Goal: Information Seeking & Learning: Learn about a topic

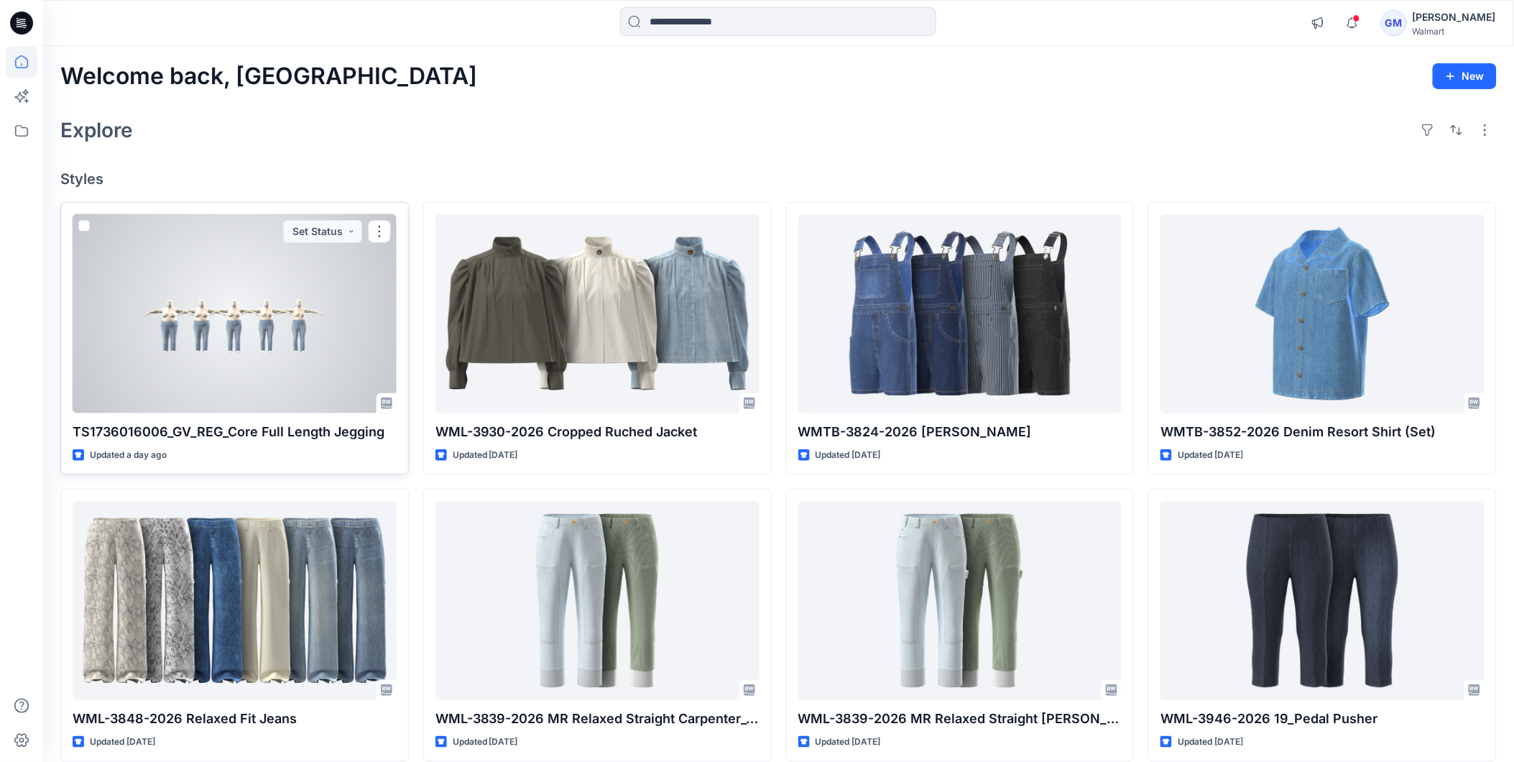
click at [263, 367] on div at bounding box center [235, 313] width 324 height 199
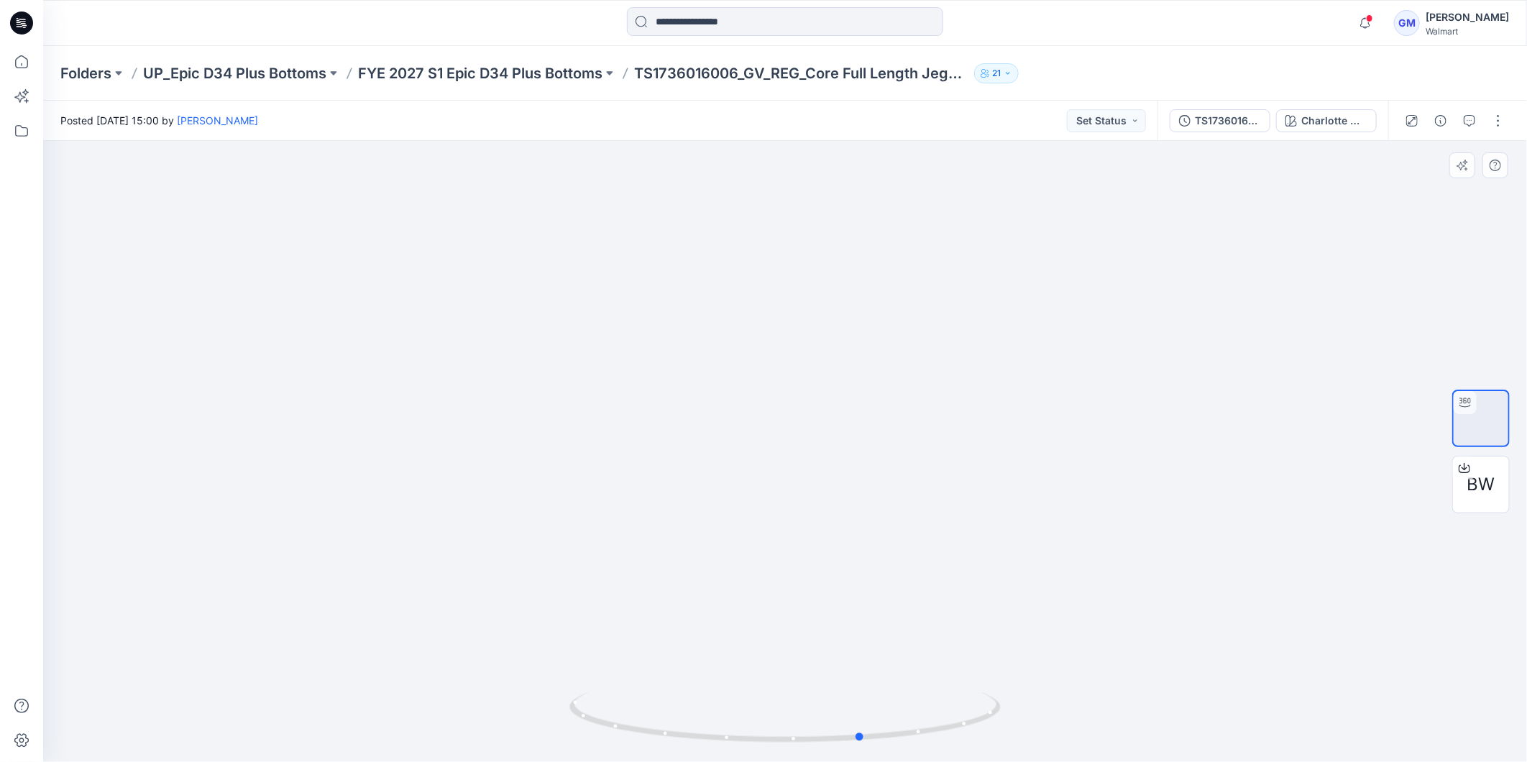
drag, startPoint x: 837, startPoint y: 742, endPoint x: 1212, endPoint y: 680, distance: 380.9
click at [1378, 663] on div at bounding box center [784, 451] width 1483 height 621
drag, startPoint x: 910, startPoint y: 717, endPoint x: 708, endPoint y: 706, distance: 202.2
click at [708, 706] on icon at bounding box center [786, 719] width 435 height 54
click at [22, 52] on icon at bounding box center [22, 62] width 32 height 32
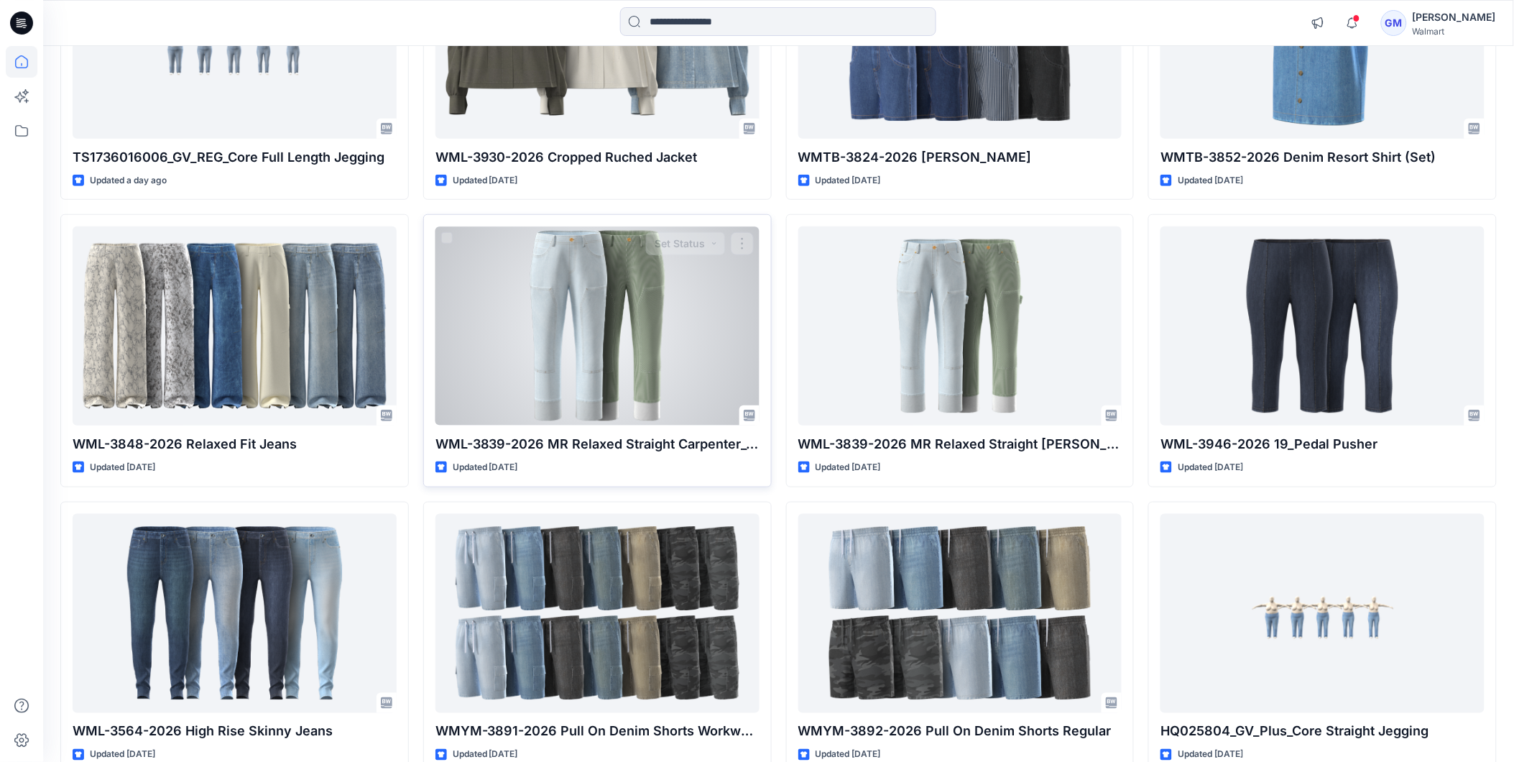
scroll to position [319, 0]
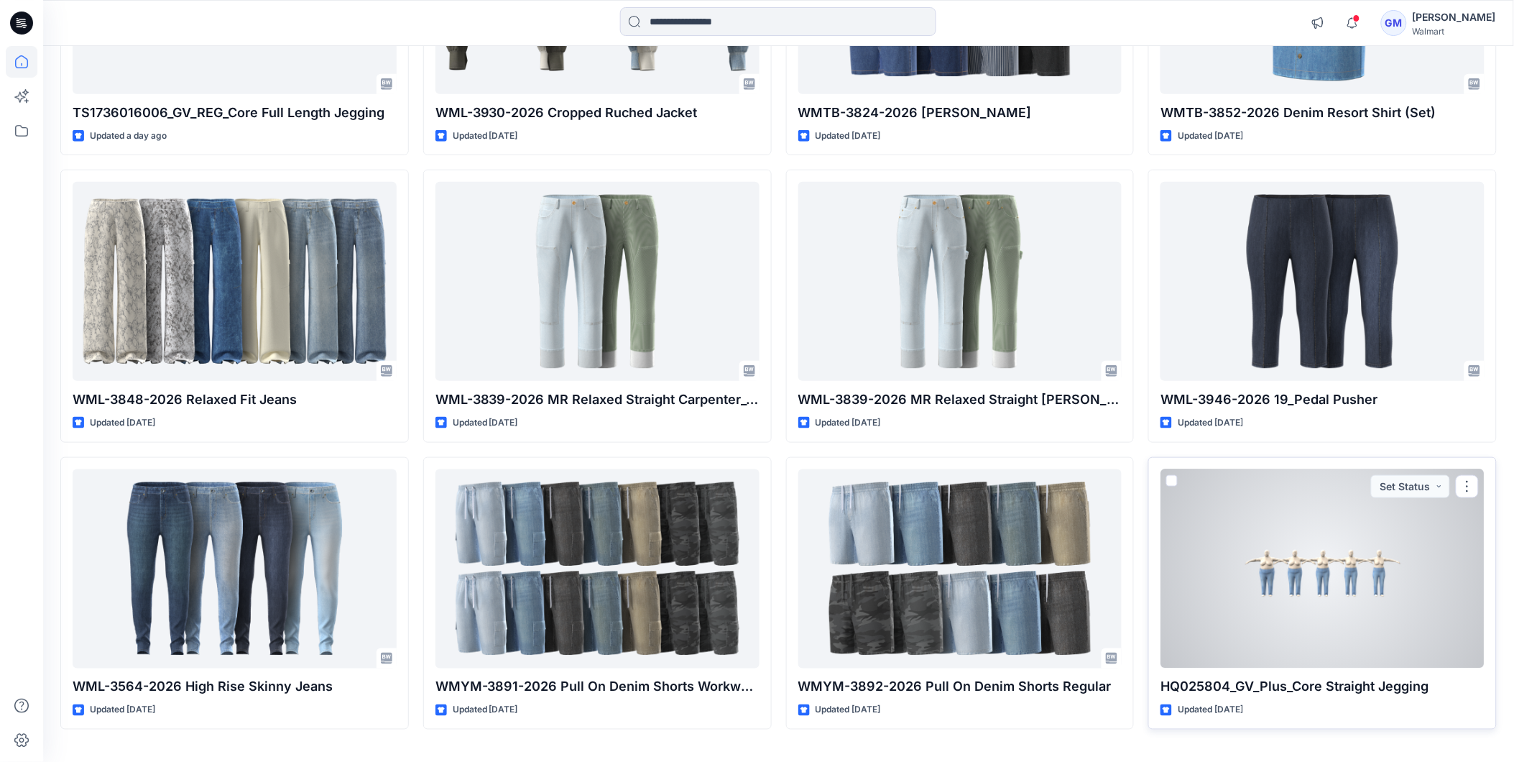
click at [1328, 569] on div at bounding box center [1323, 568] width 324 height 199
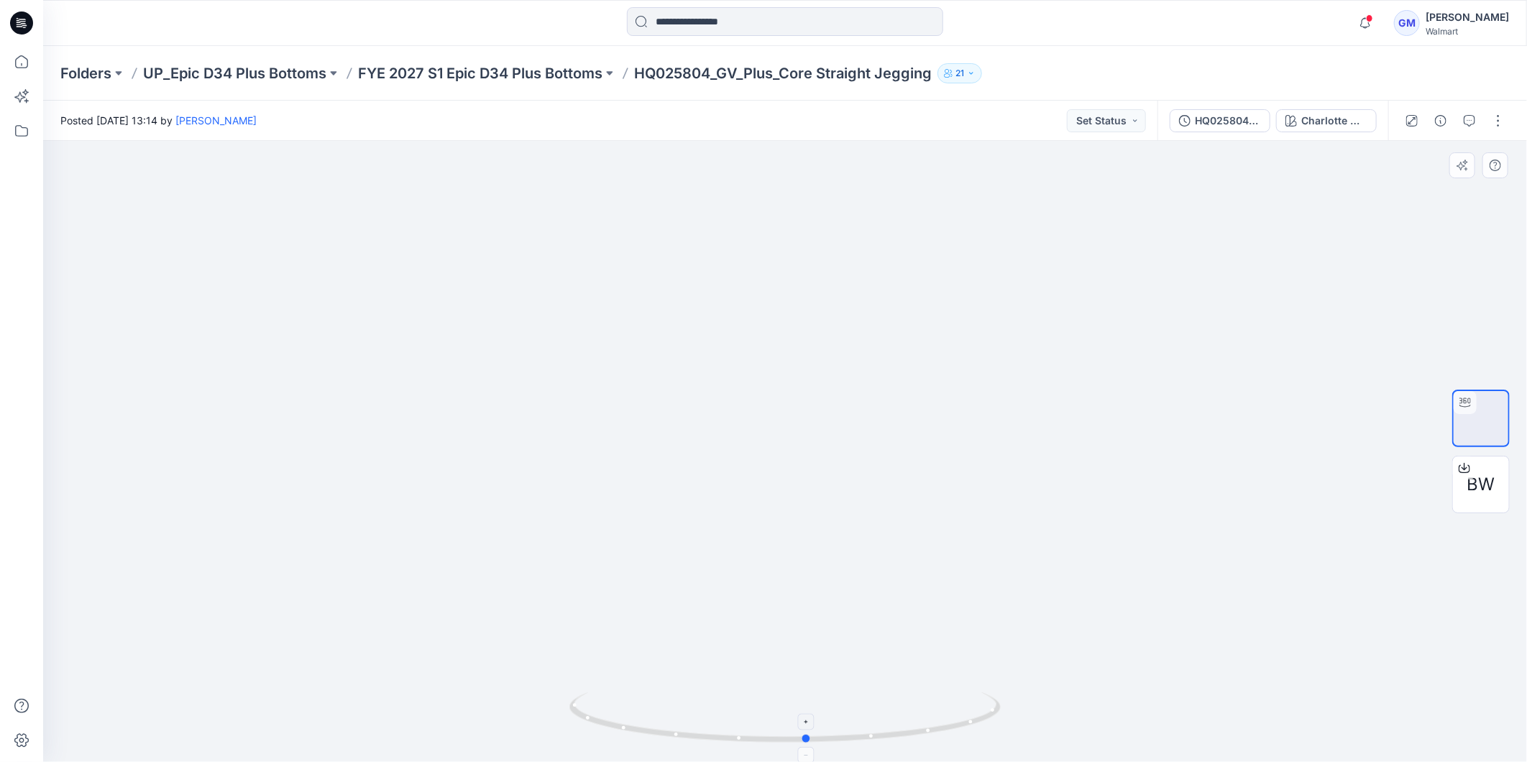
drag, startPoint x: 918, startPoint y: 728, endPoint x: 945, endPoint y: 716, distance: 29.9
click at [945, 716] on icon at bounding box center [786, 719] width 435 height 54
click at [17, 57] on icon at bounding box center [22, 62] width 32 height 32
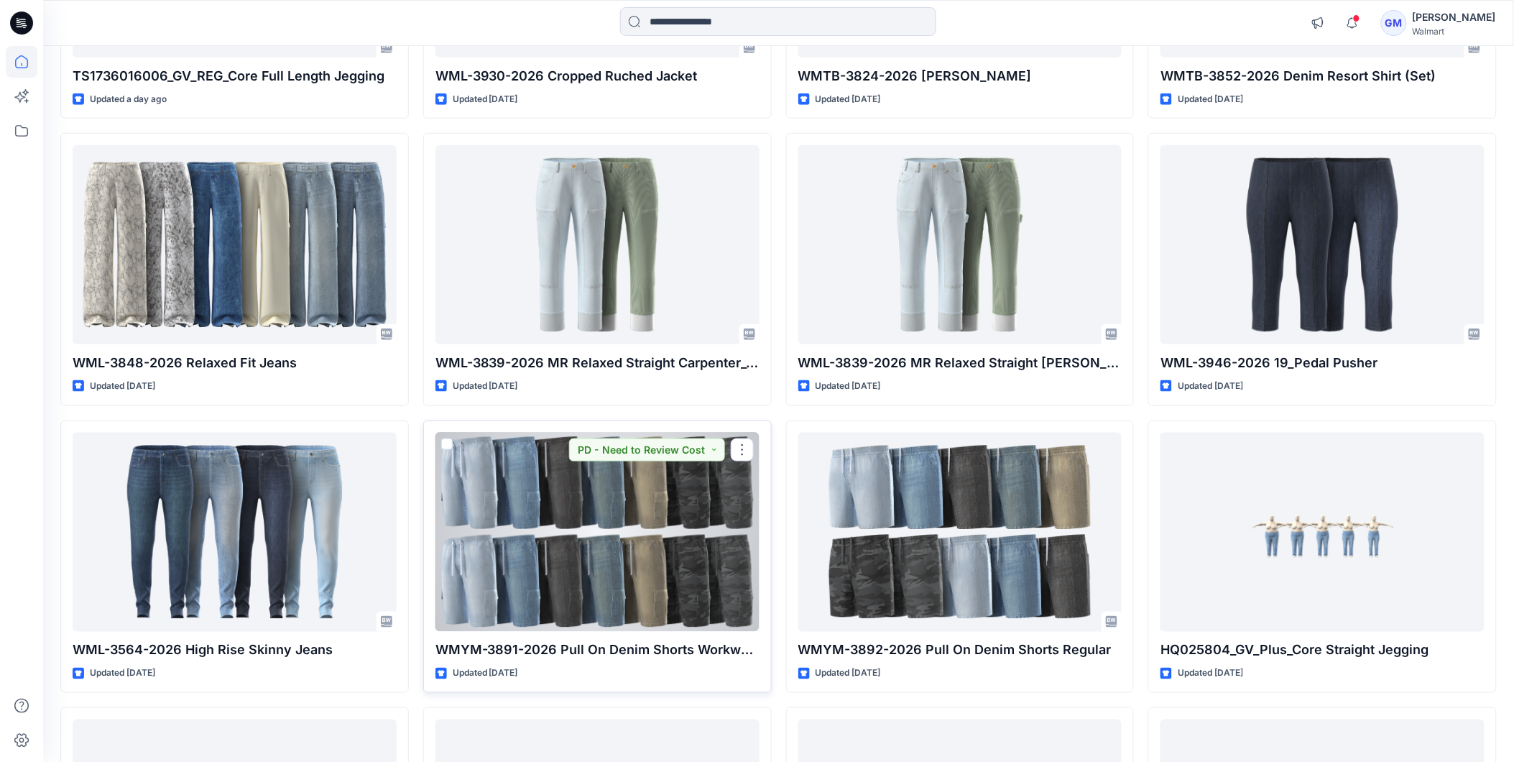
scroll to position [755, 0]
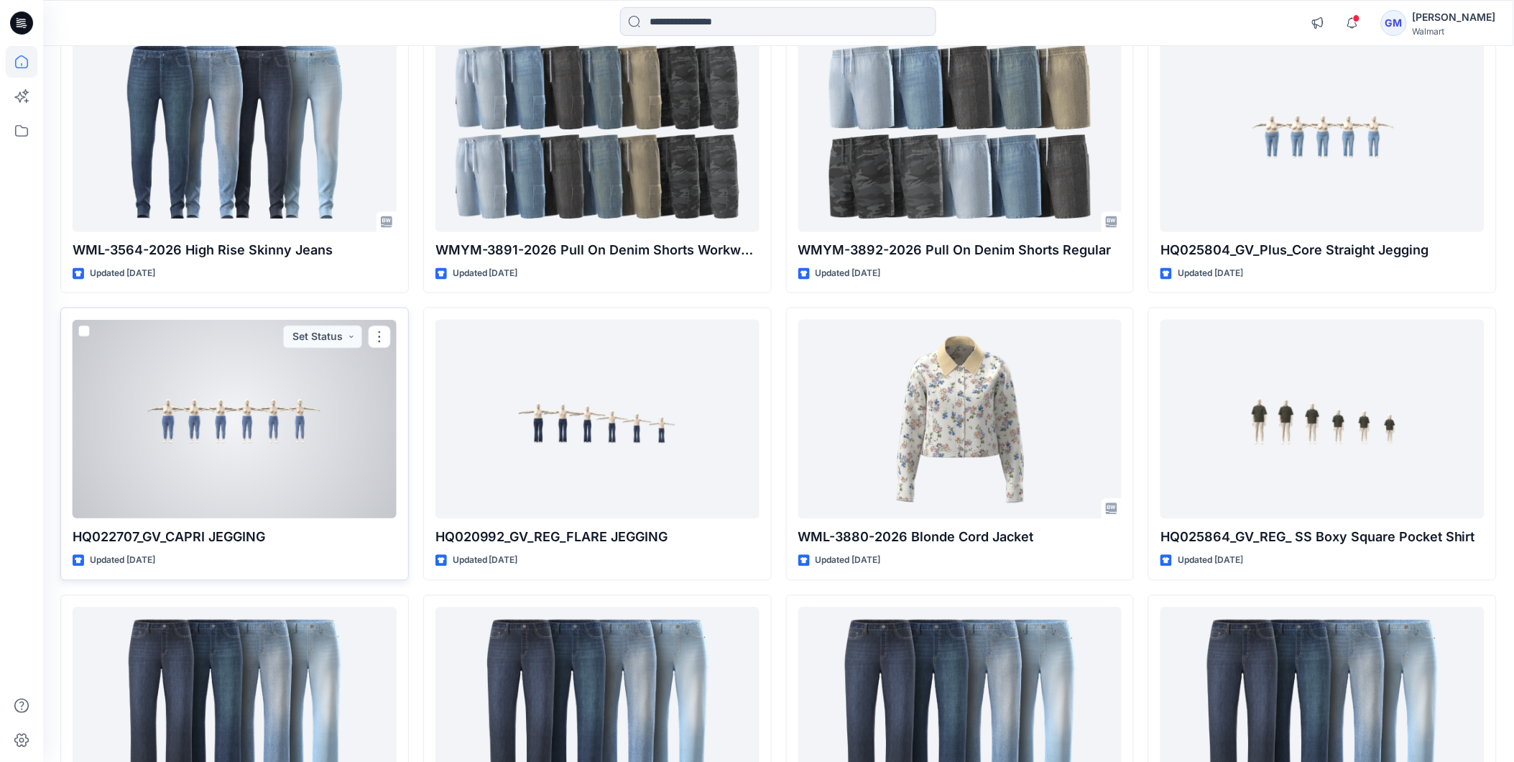
click at [285, 434] on div at bounding box center [235, 419] width 324 height 199
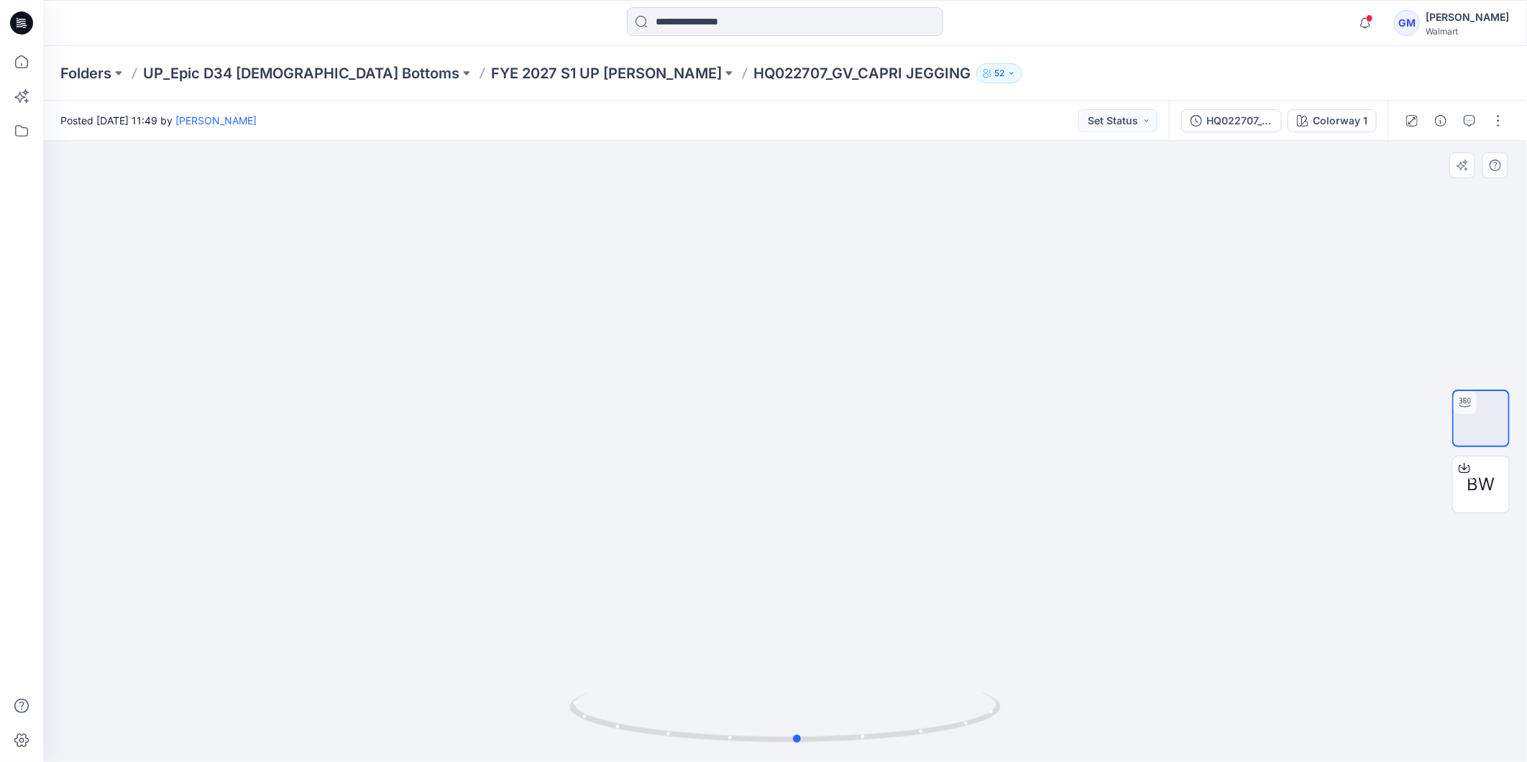
drag, startPoint x: 902, startPoint y: 726, endPoint x: 927, endPoint y: 667, distance: 64.1
click at [927, 667] on div at bounding box center [784, 451] width 1483 height 621
click at [29, 55] on icon at bounding box center [22, 62] width 32 height 32
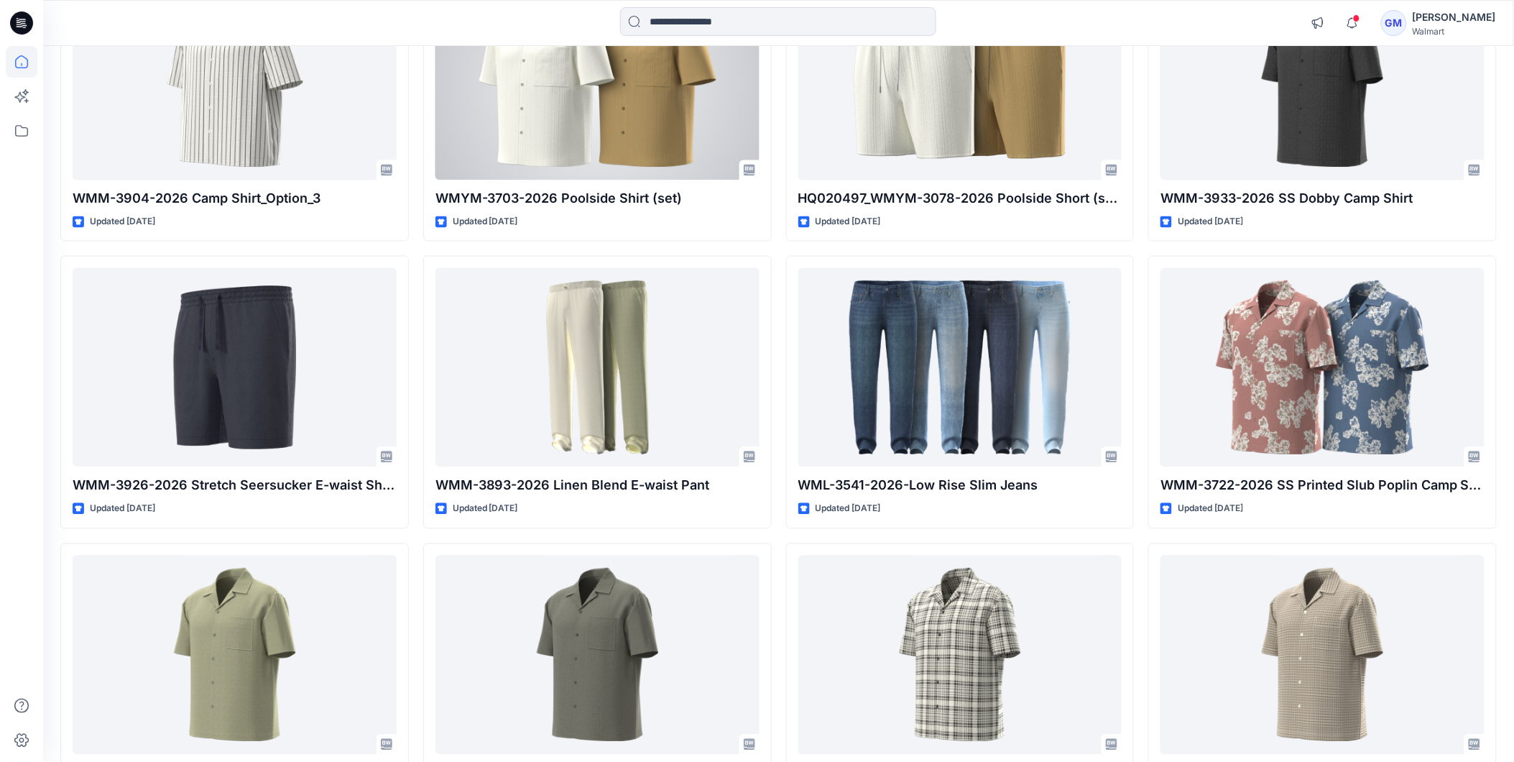
scroll to position [10696, 0]
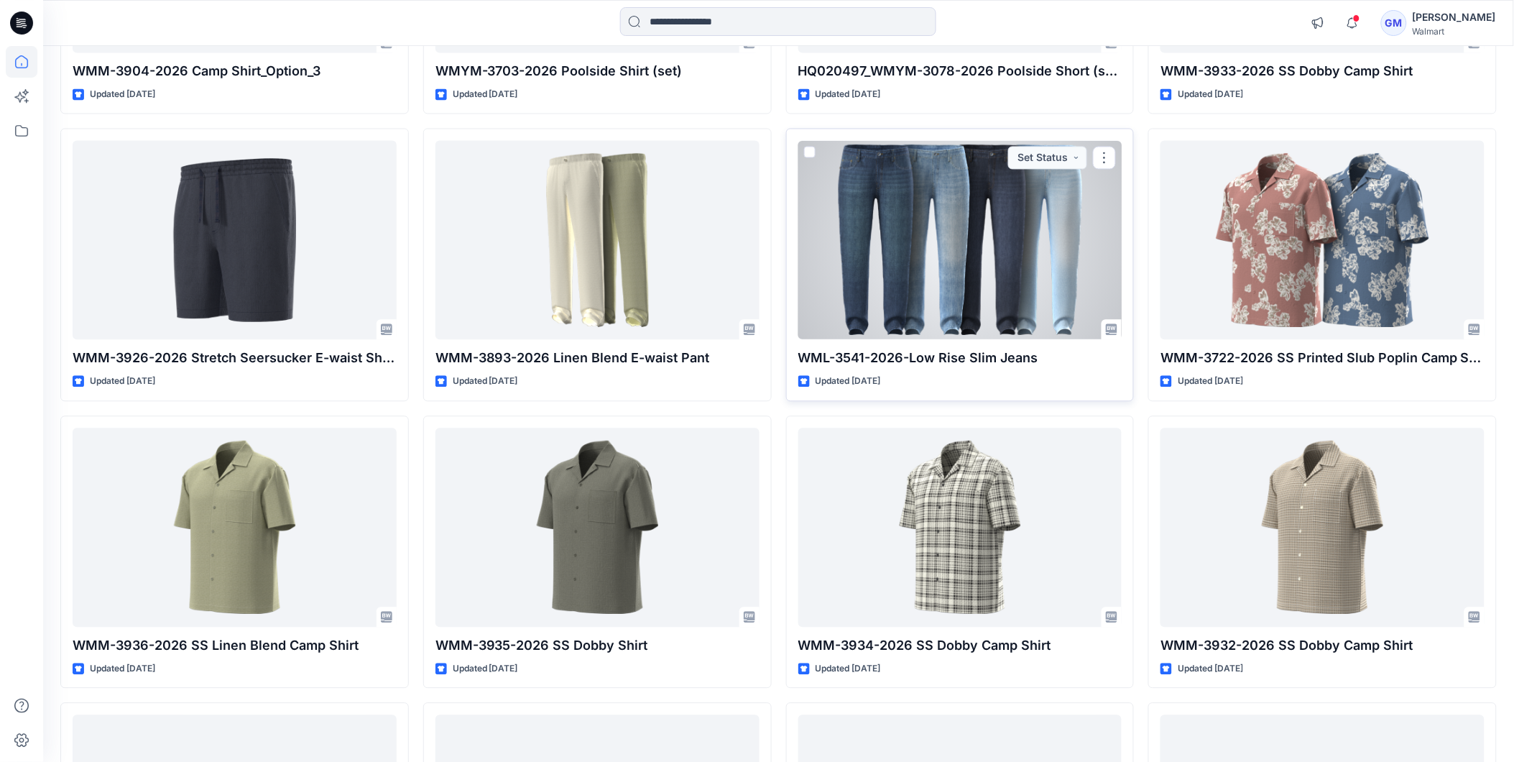
click at [993, 200] on div at bounding box center [960, 240] width 324 height 199
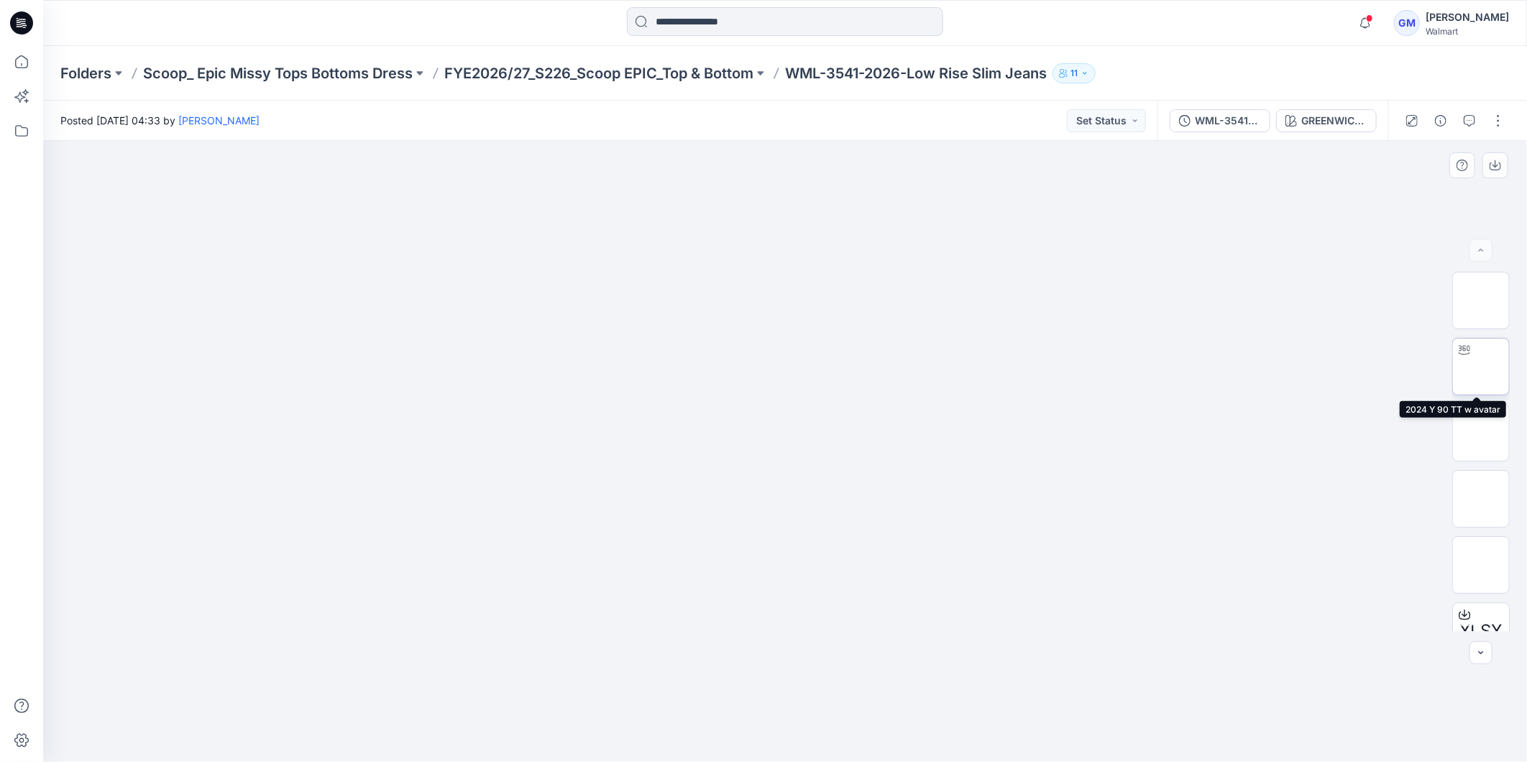
click at [1462, 355] on icon at bounding box center [1463, 349] width 11 height 11
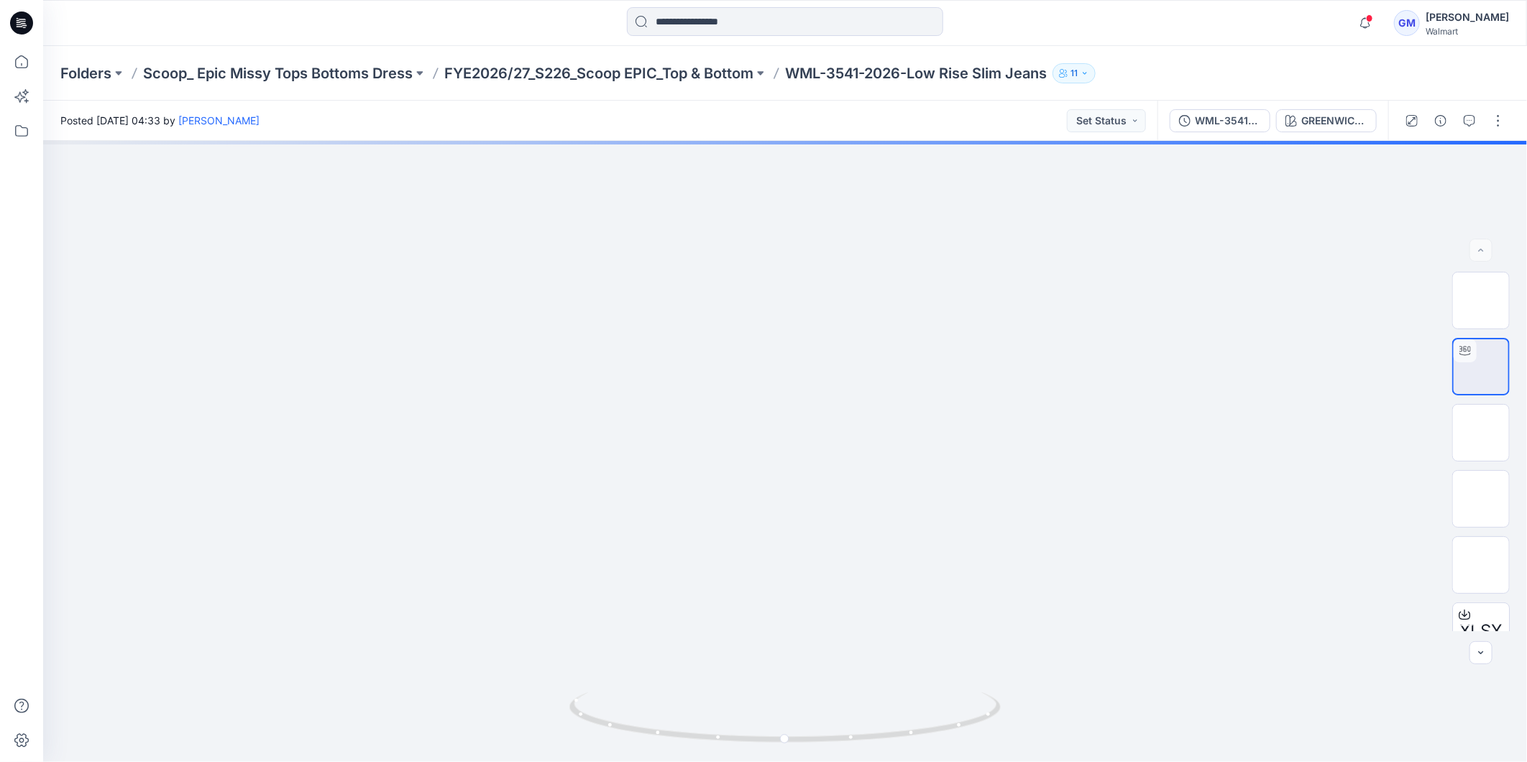
drag, startPoint x: 952, startPoint y: 630, endPoint x: 944, endPoint y: -60, distance: 690.0
click at [944, 0] on html "Notifications Your style WML-3930-2026 Cropped Ruched Jacket has been updated w…" at bounding box center [763, 381] width 1527 height 762
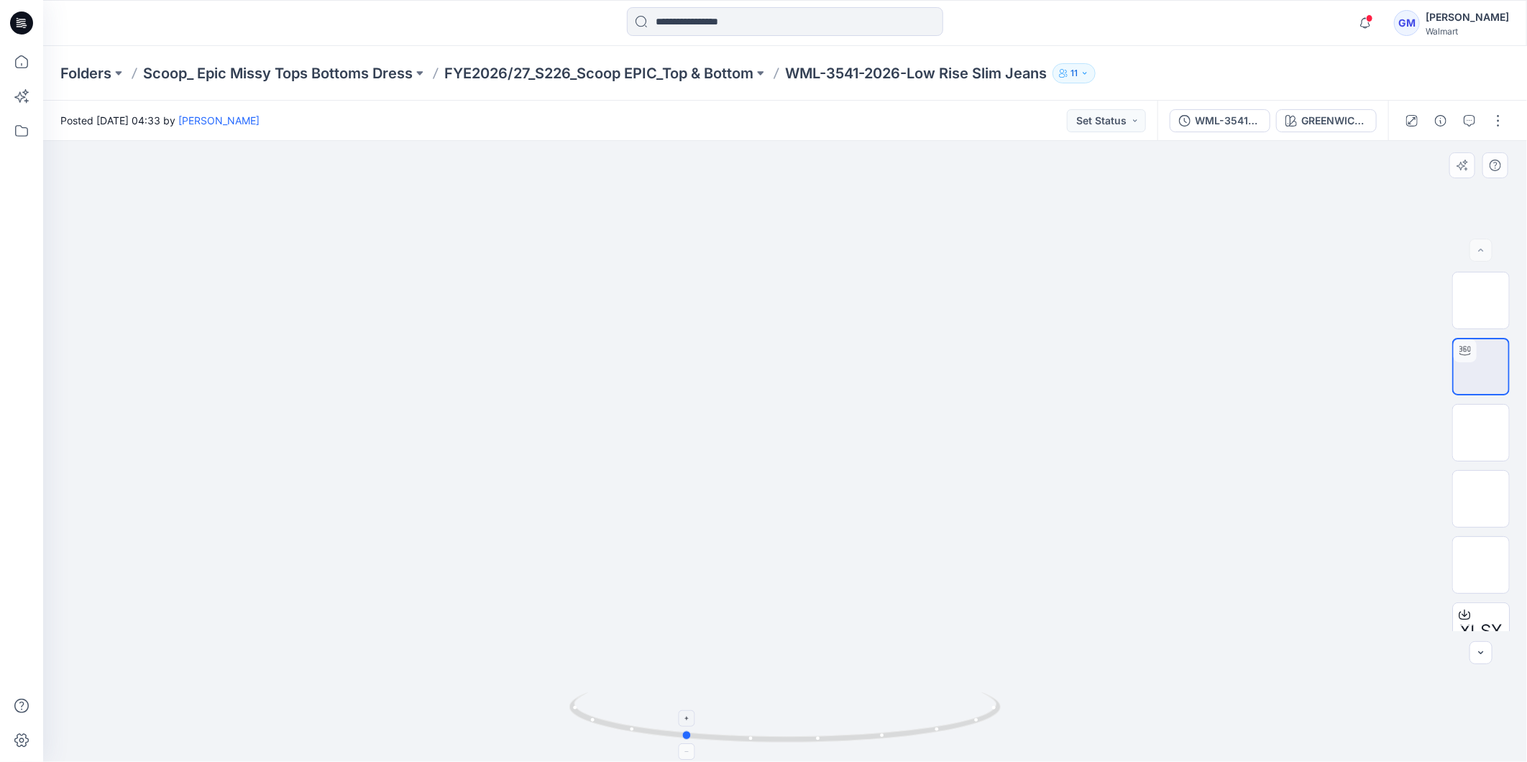
drag, startPoint x: 926, startPoint y: 742, endPoint x: 829, endPoint y: 706, distance: 103.0
click at [829, 706] on icon at bounding box center [786, 719] width 435 height 54
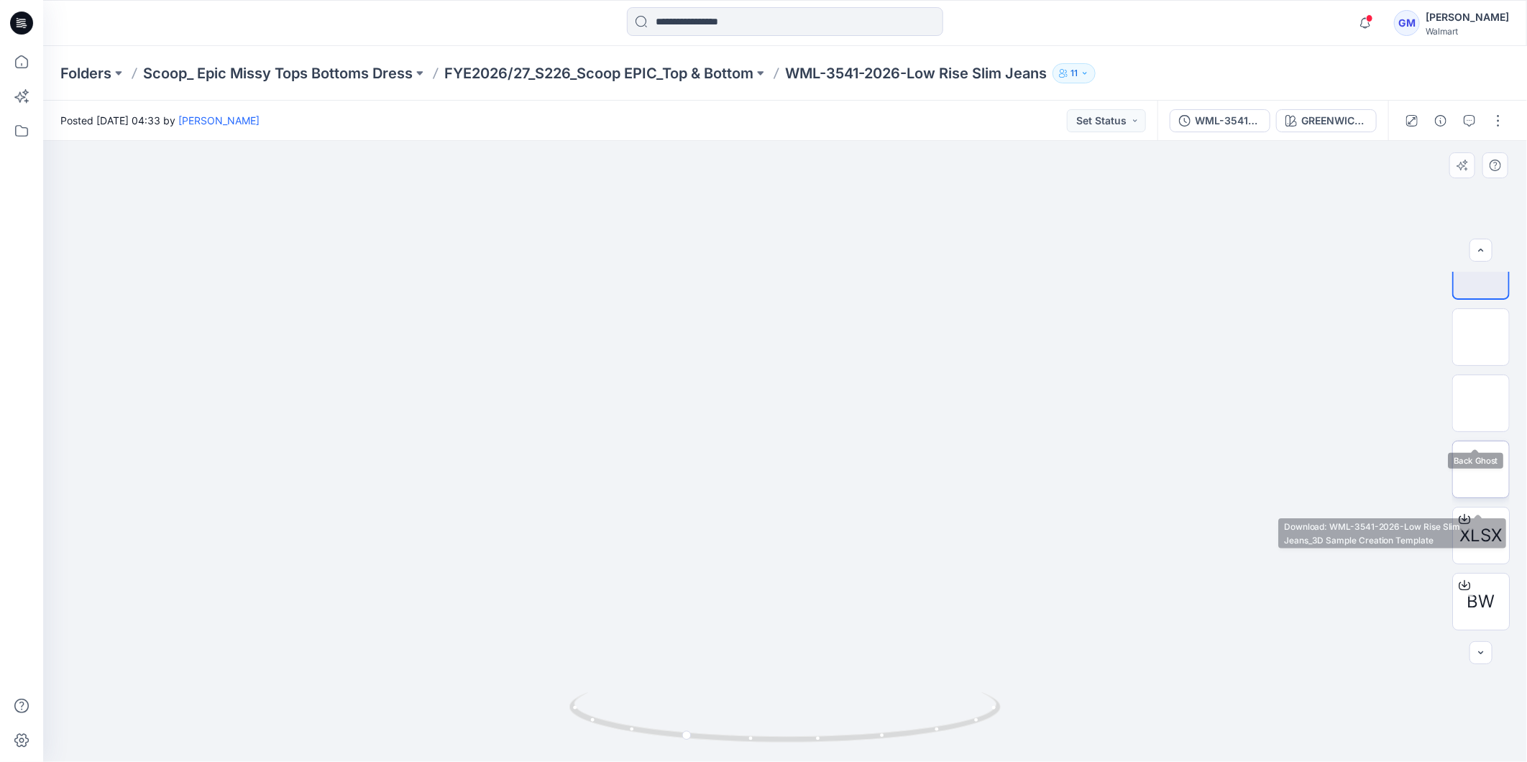
scroll to position [161, 0]
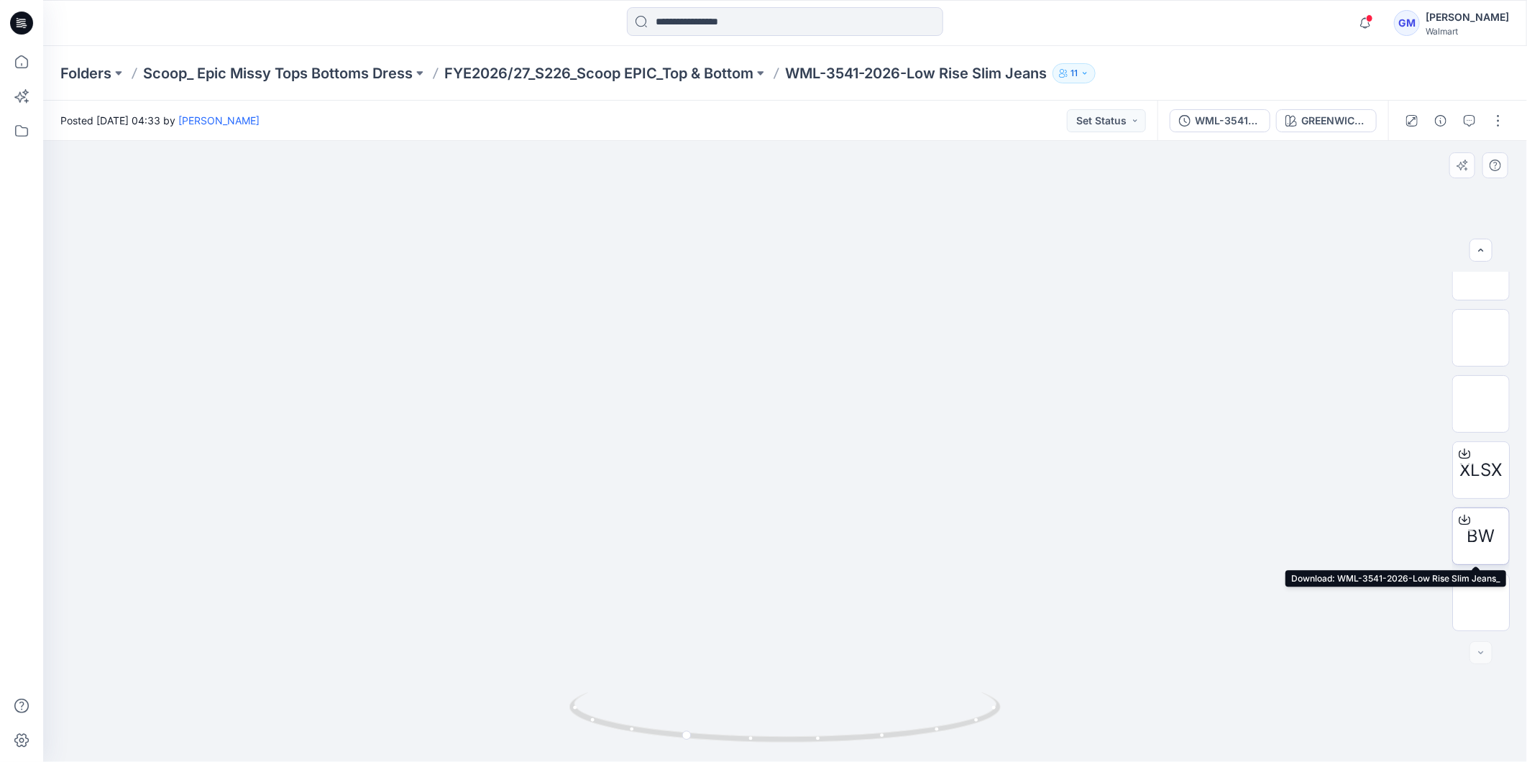
click at [1482, 530] on span "BW" at bounding box center [1481, 536] width 28 height 26
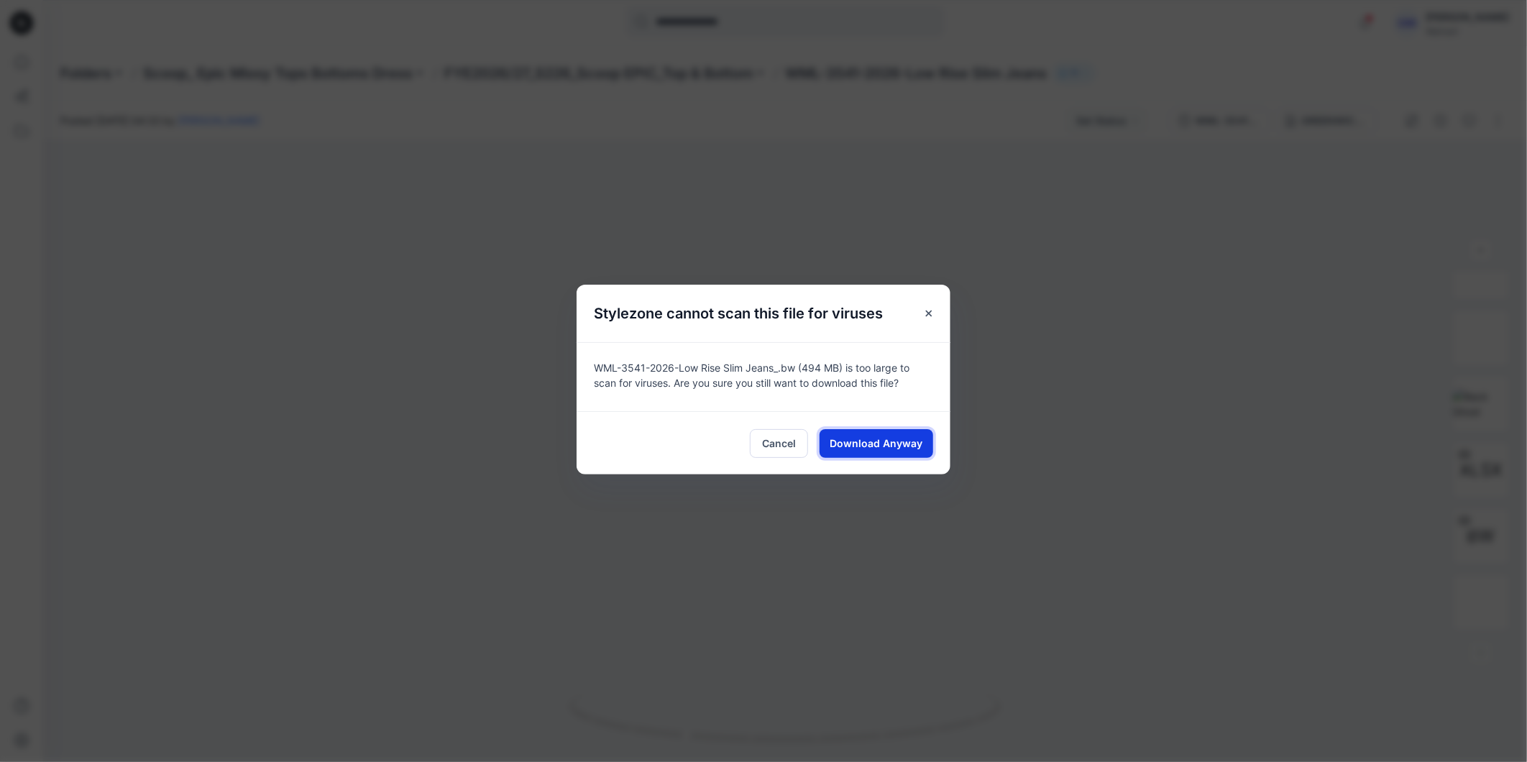
click at [878, 450] on span "Download Anyway" at bounding box center [876, 443] width 93 height 15
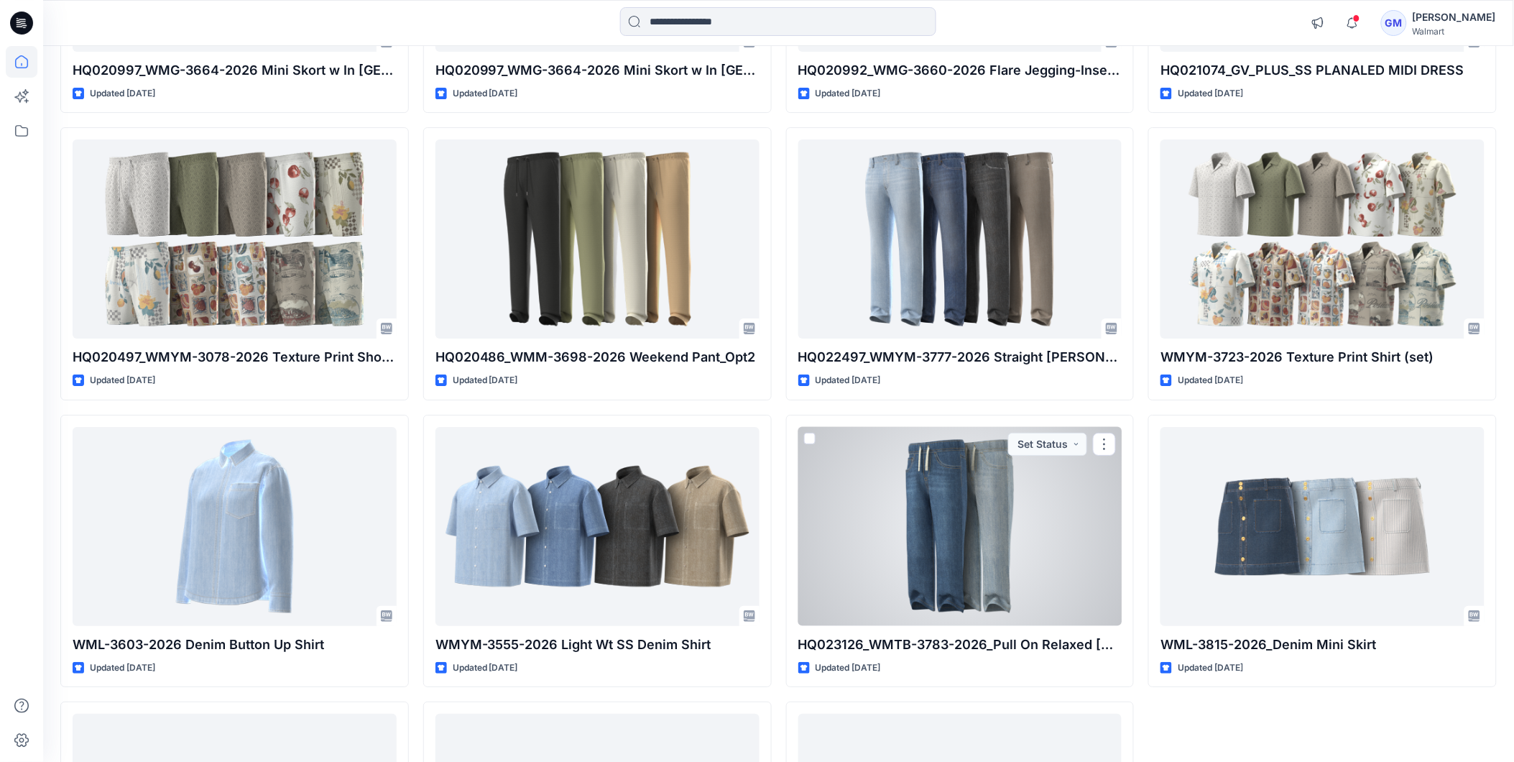
scroll to position [25293, 0]
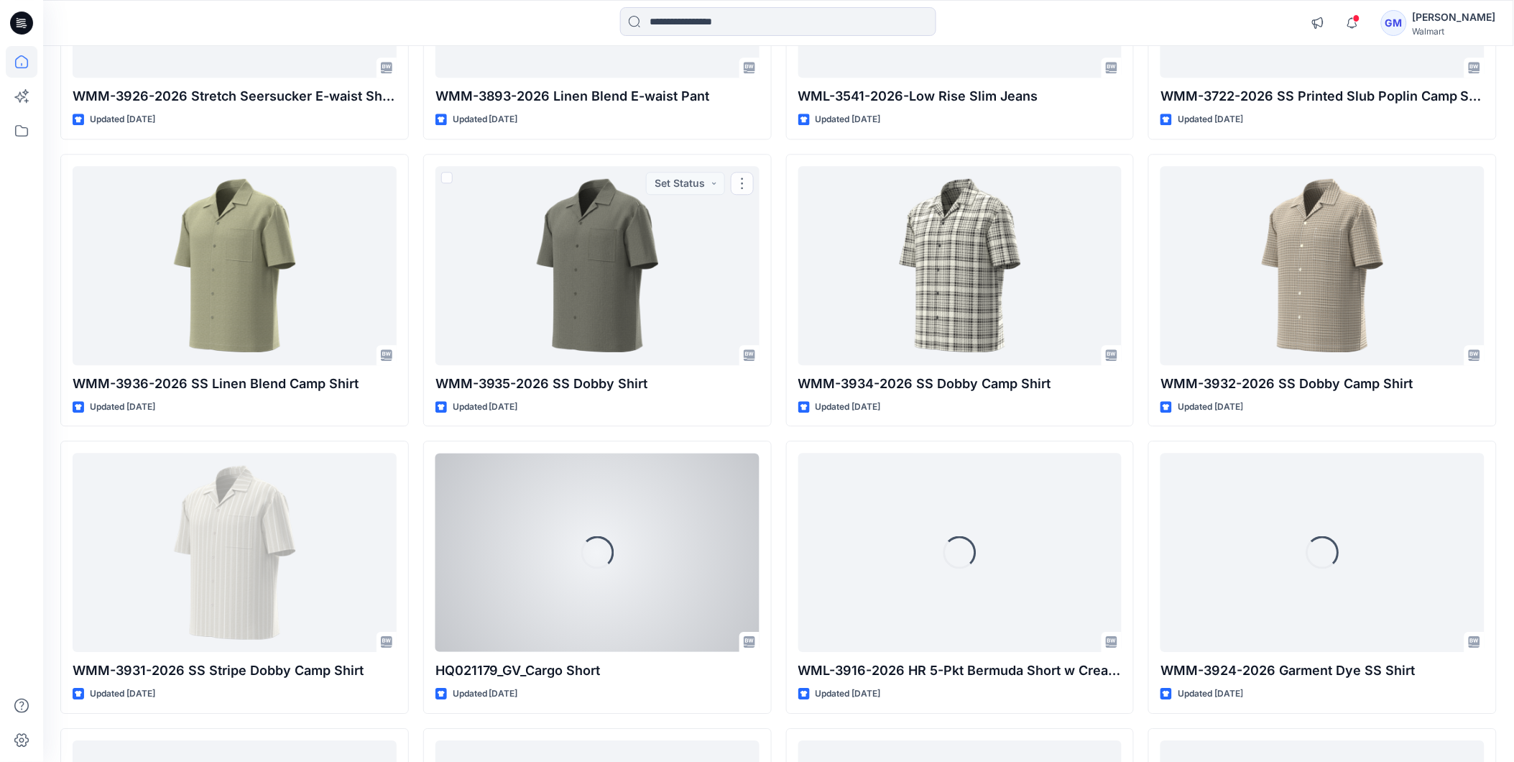
scroll to position [11176, 0]
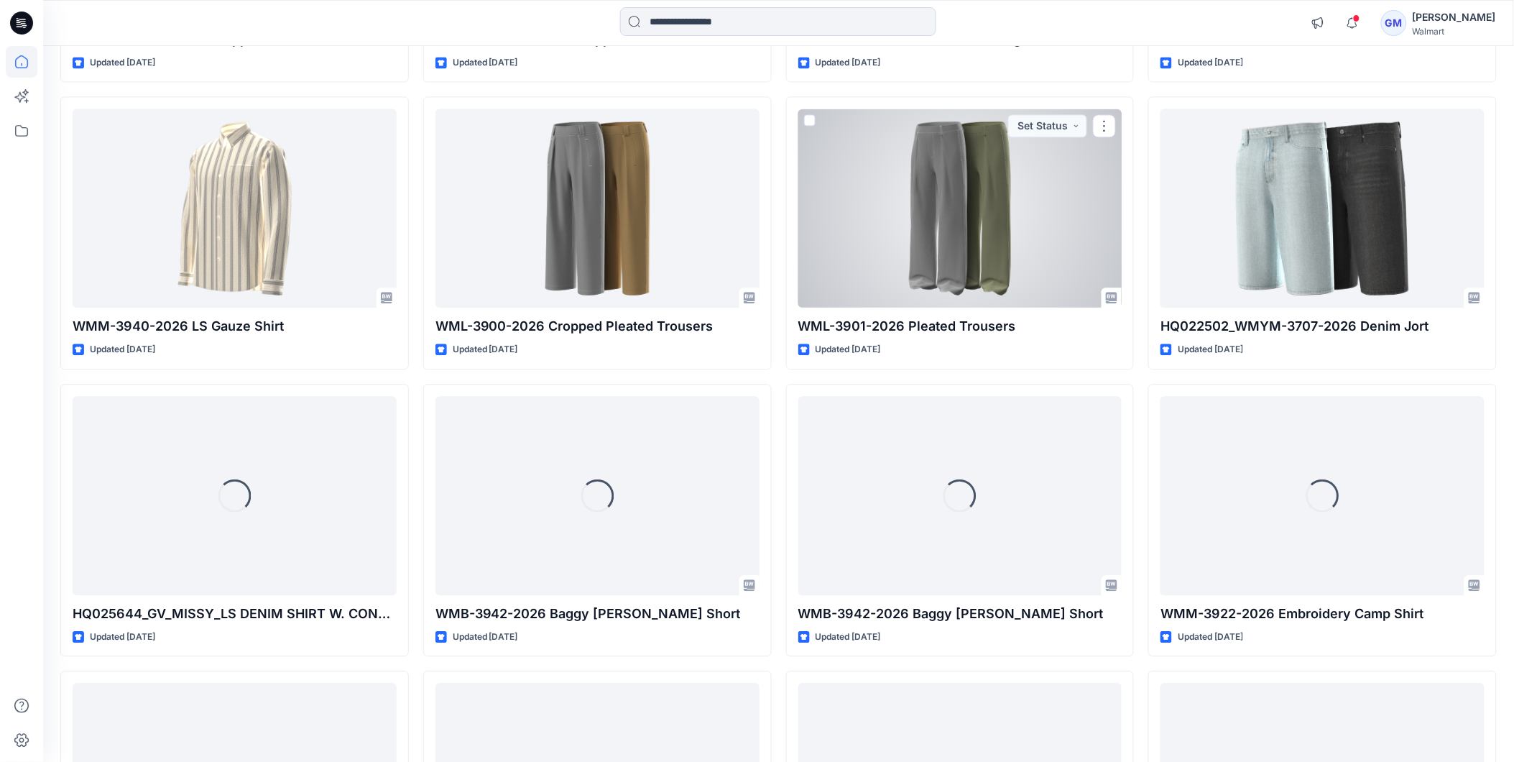
scroll to position [5143, 0]
